Goal: Answer question/provide support: Share knowledge or assist other users

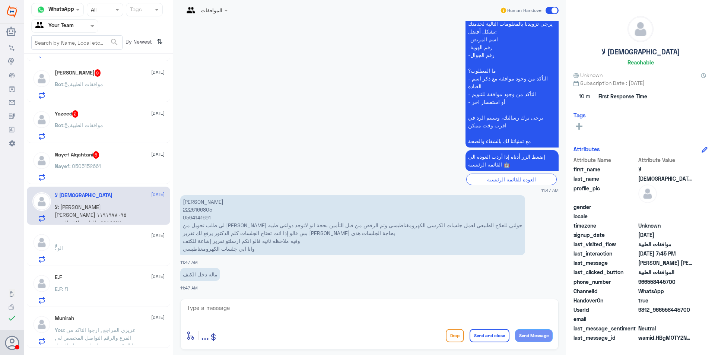
scroll to position [562, 0]
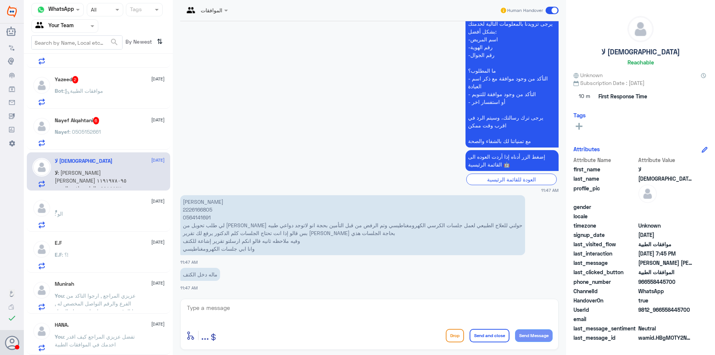
click at [190, 211] on p "ناجي عبدالله محسن مجلي 2226166805 0564141691 لي طلب تحويل من الدكتور الزبيدي حو…" at bounding box center [352, 225] width 345 height 60
copy p "2226166805"
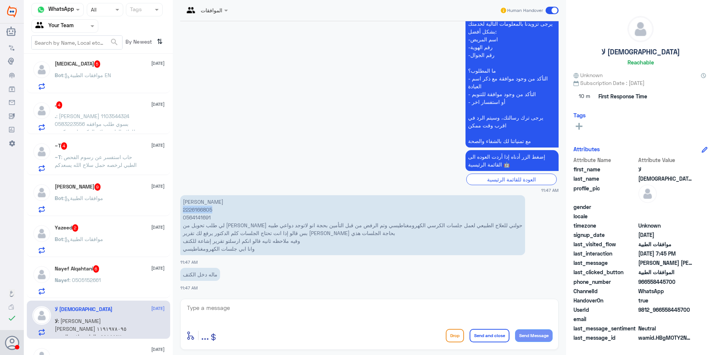
scroll to position [510, 0]
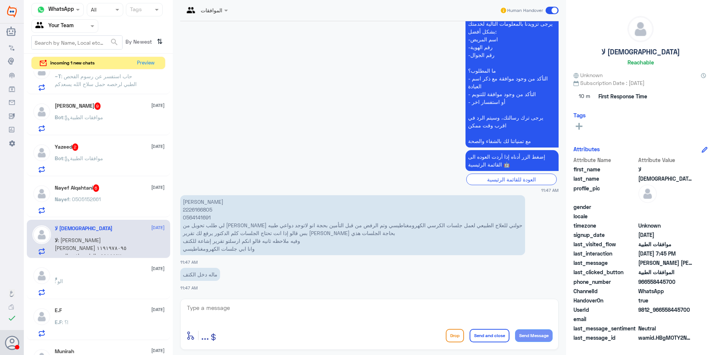
click at [130, 187] on div "Nayef Alqahtani 6 10 October" at bounding box center [110, 187] width 110 height 7
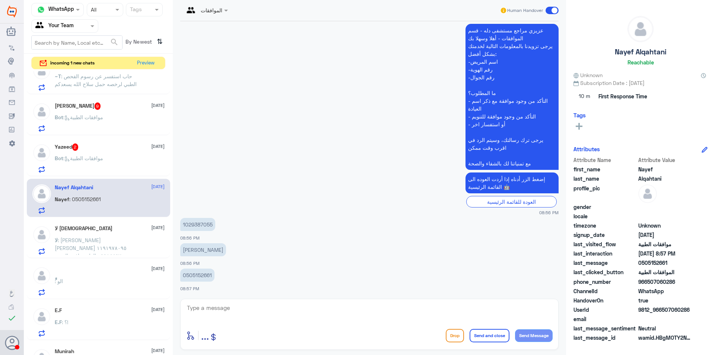
scroll to position [281, 0]
click at [190, 219] on p "1029387055" at bounding box center [197, 223] width 35 height 13
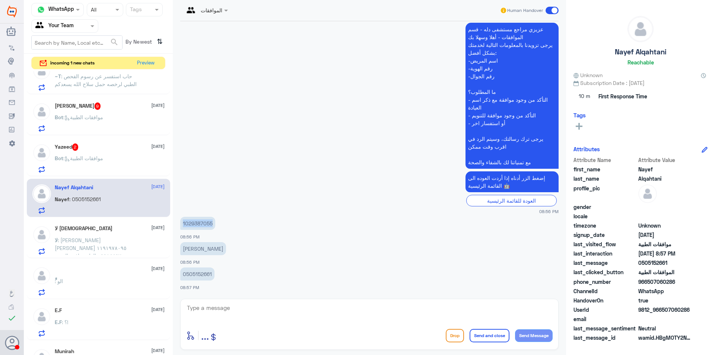
click at [190, 219] on p "1029387055" at bounding box center [197, 223] width 35 height 13
copy p "1029387055"
